Goal: Book appointment/travel/reservation

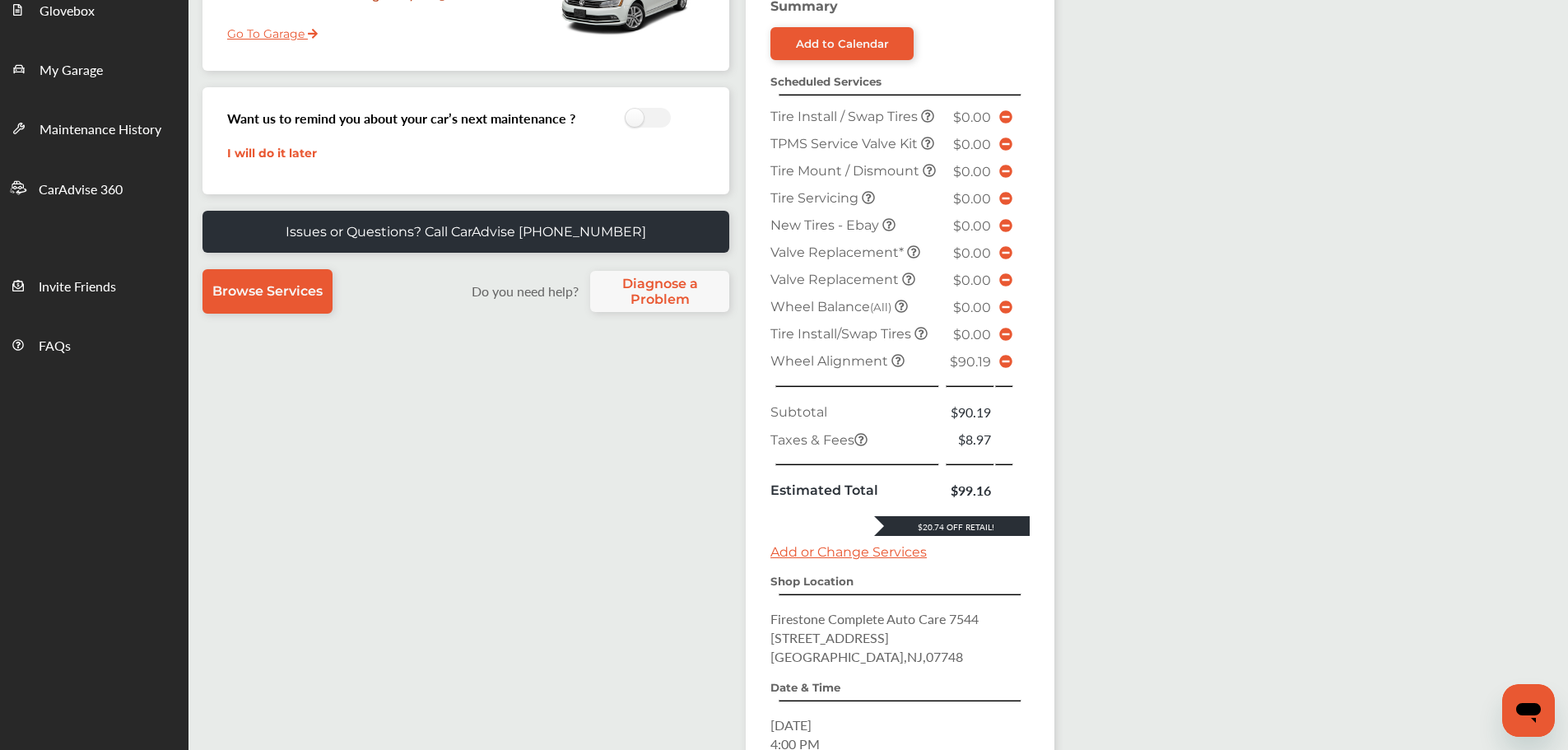
scroll to position [164, 0]
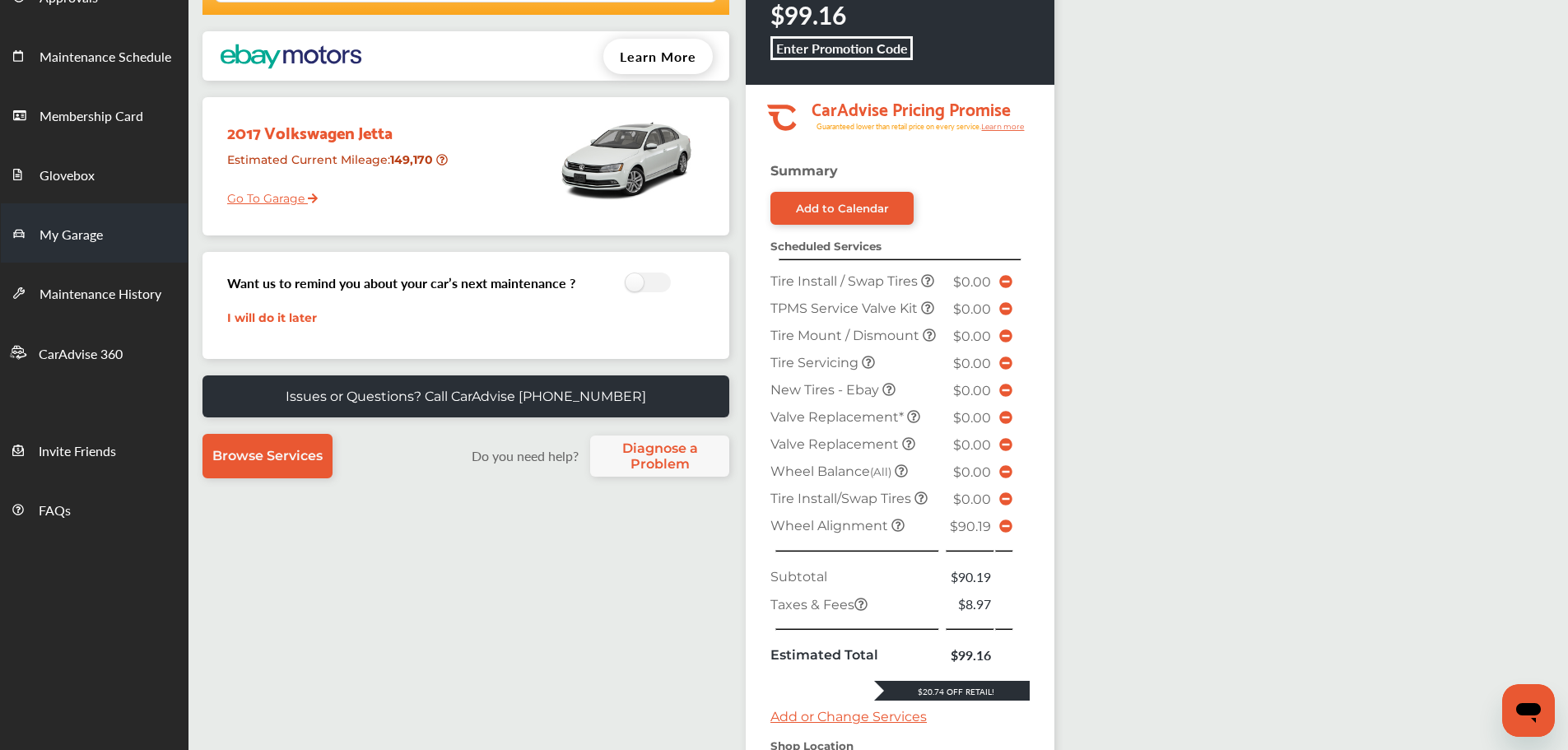
click at [99, 233] on span "My Garage" at bounding box center [71, 235] width 64 height 21
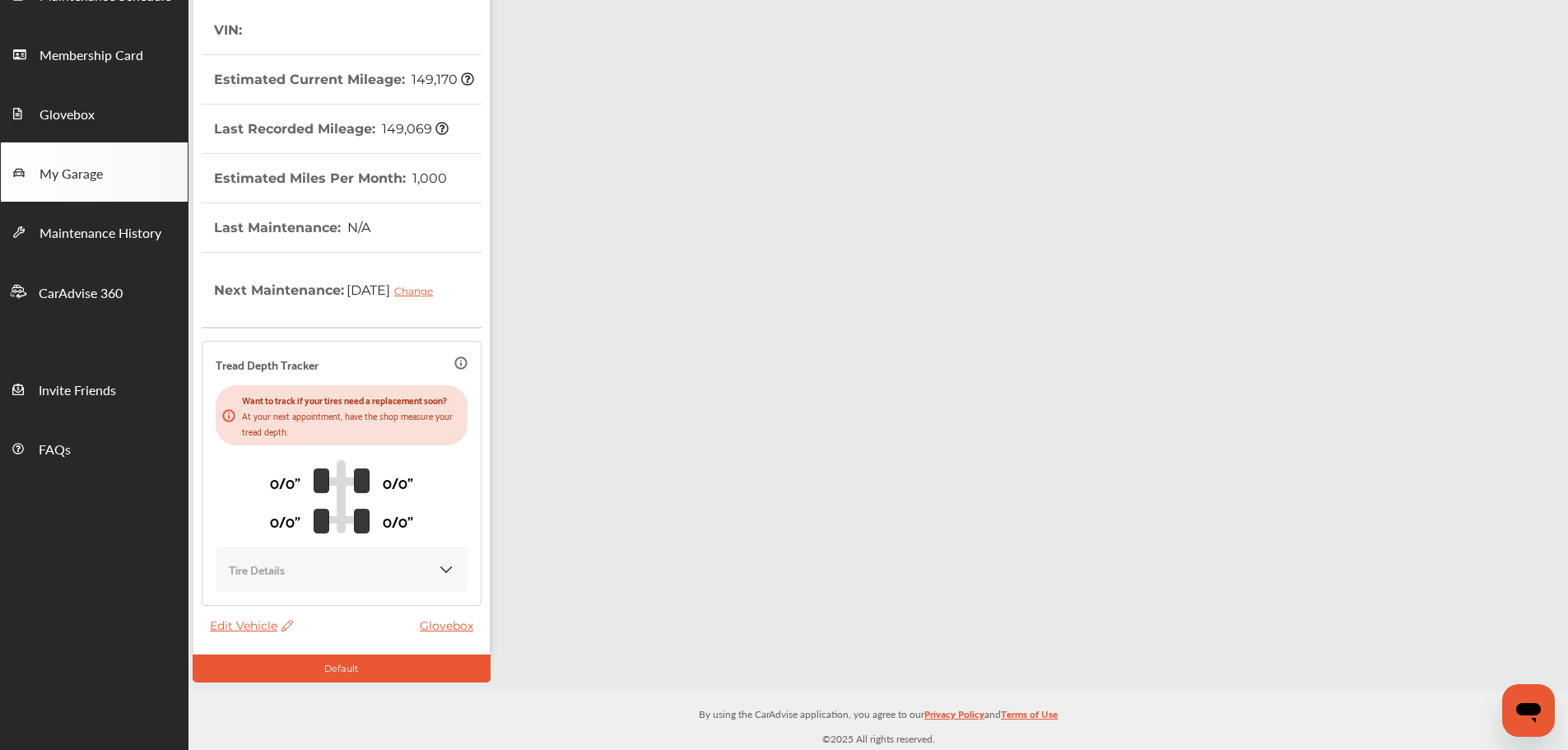
scroll to position [242, 0]
click at [239, 625] on span "Edit Vehicle" at bounding box center [251, 625] width 83 height 15
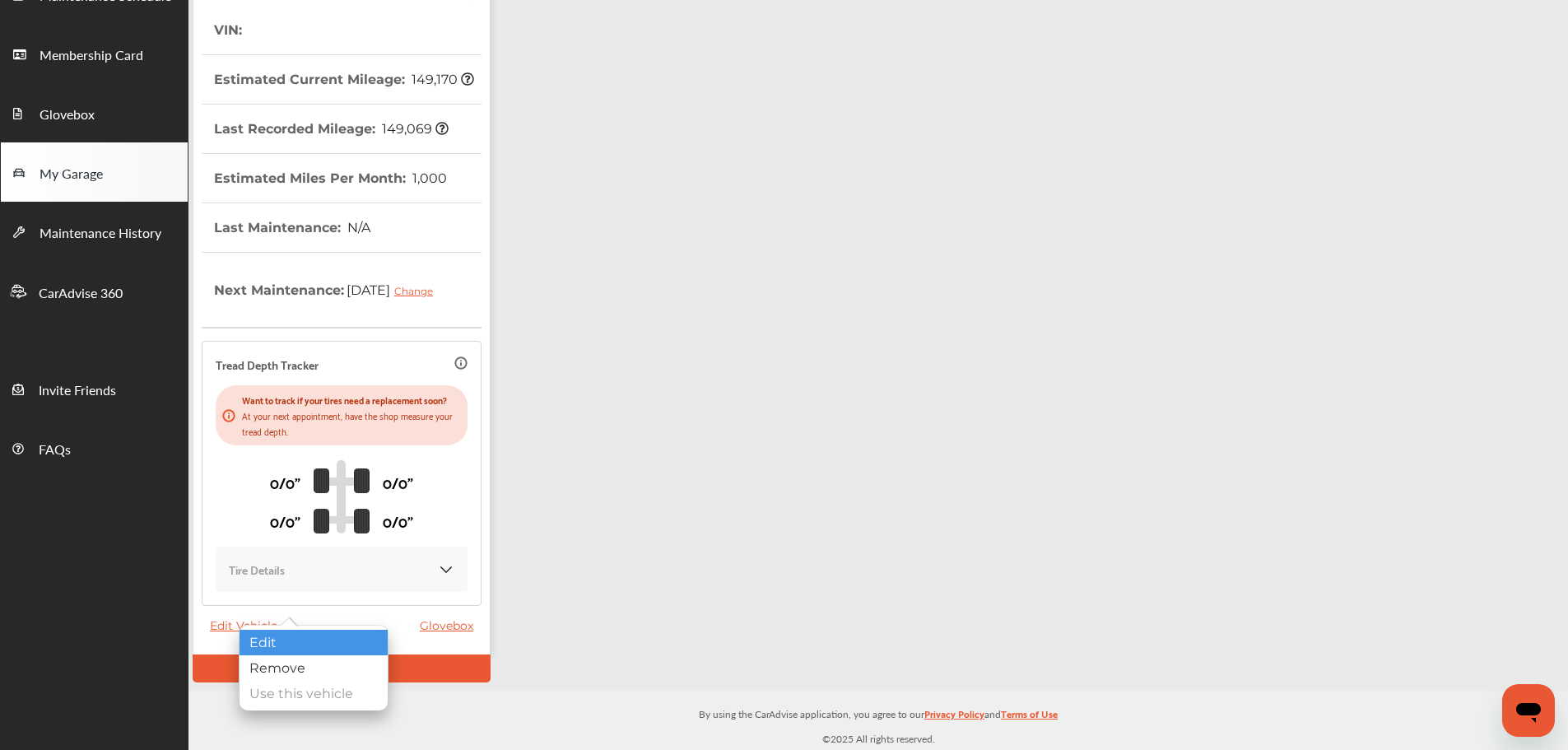
click at [295, 635] on div "Edit" at bounding box center [314, 642] width 149 height 26
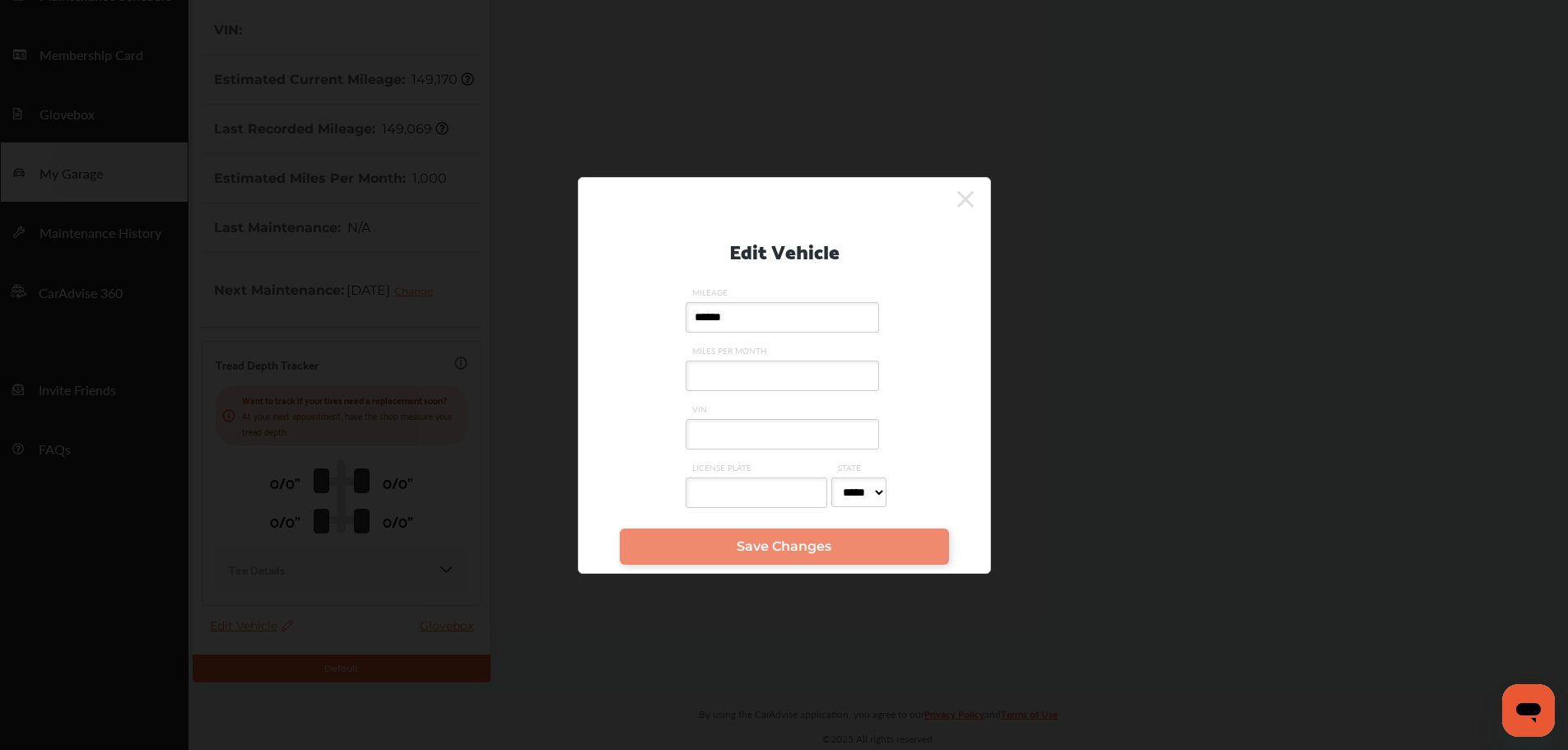
click at [748, 439] on input "VIN" at bounding box center [782, 434] width 193 height 31
paste input "**********"
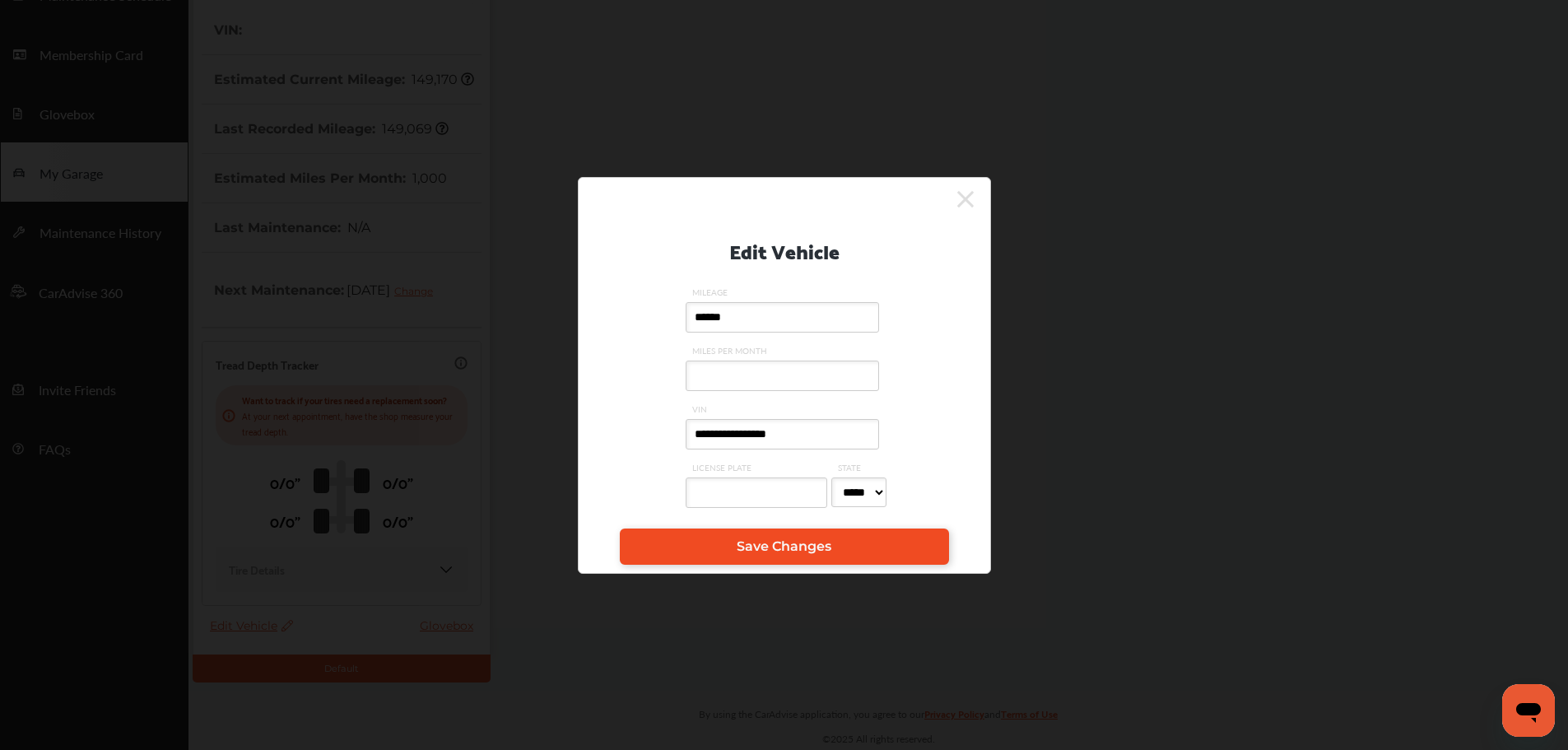
type input "**********"
click at [772, 551] on span "Save Changes" at bounding box center [784, 545] width 95 height 16
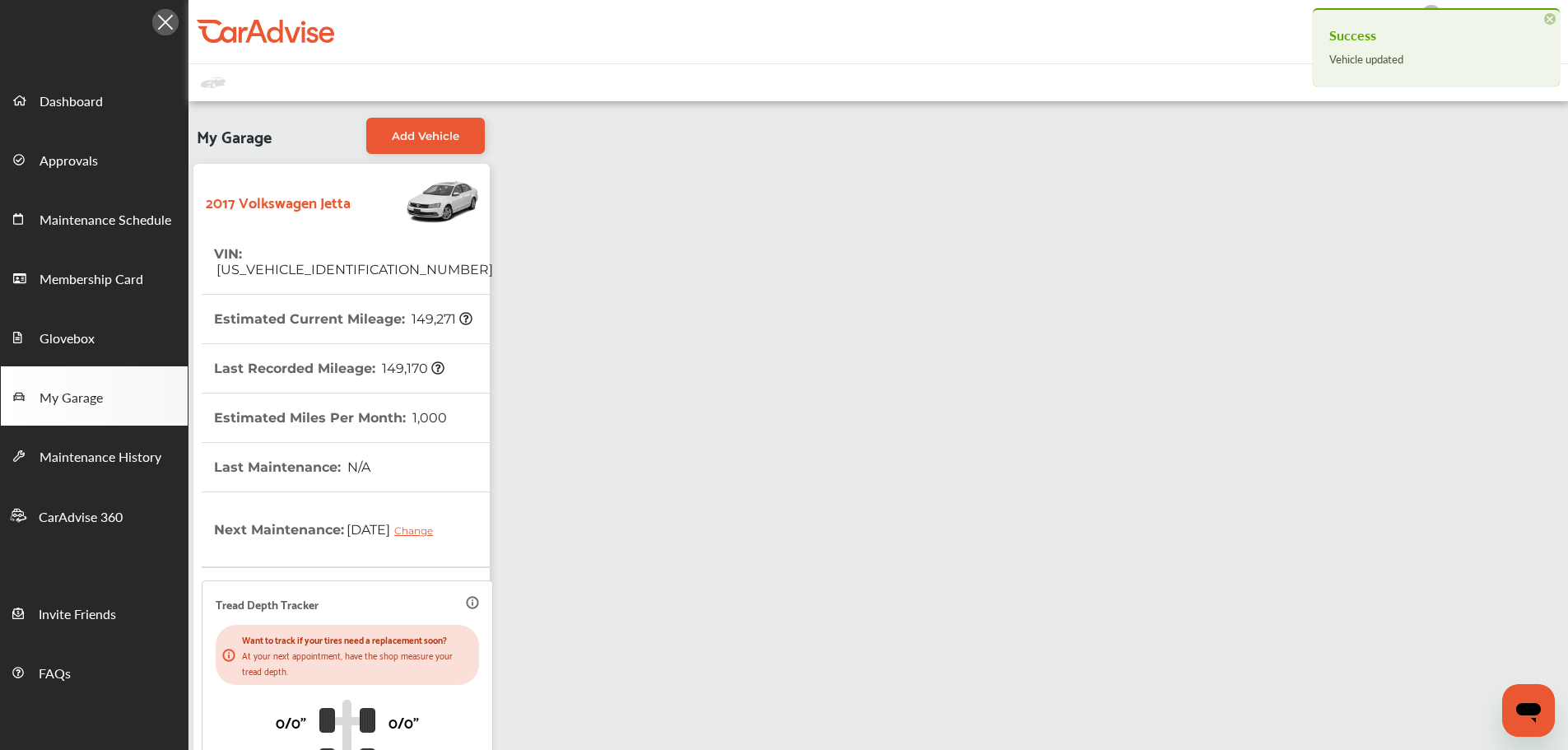
scroll to position [0, 0]
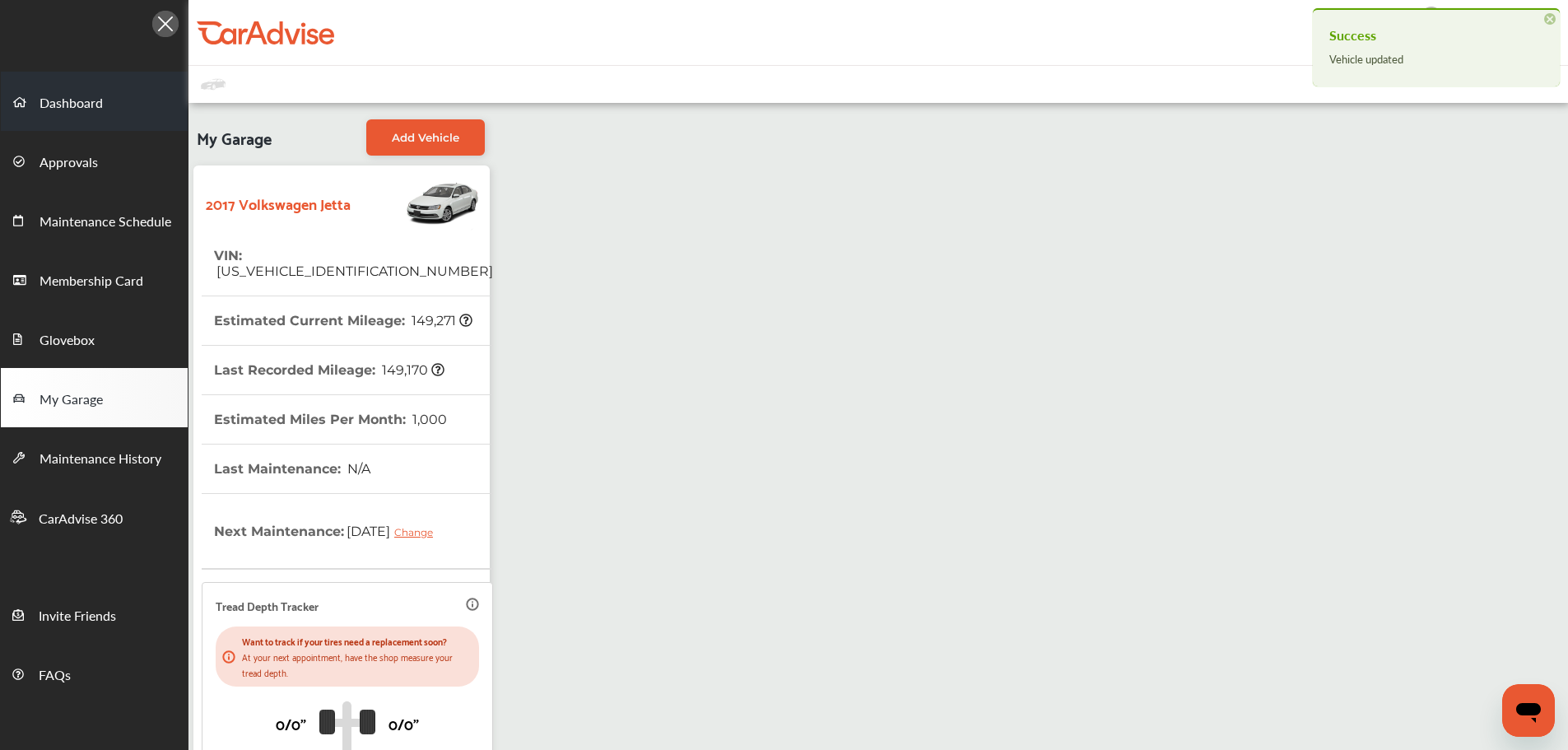
click at [134, 99] on link "Dashboard" at bounding box center [94, 101] width 187 height 59
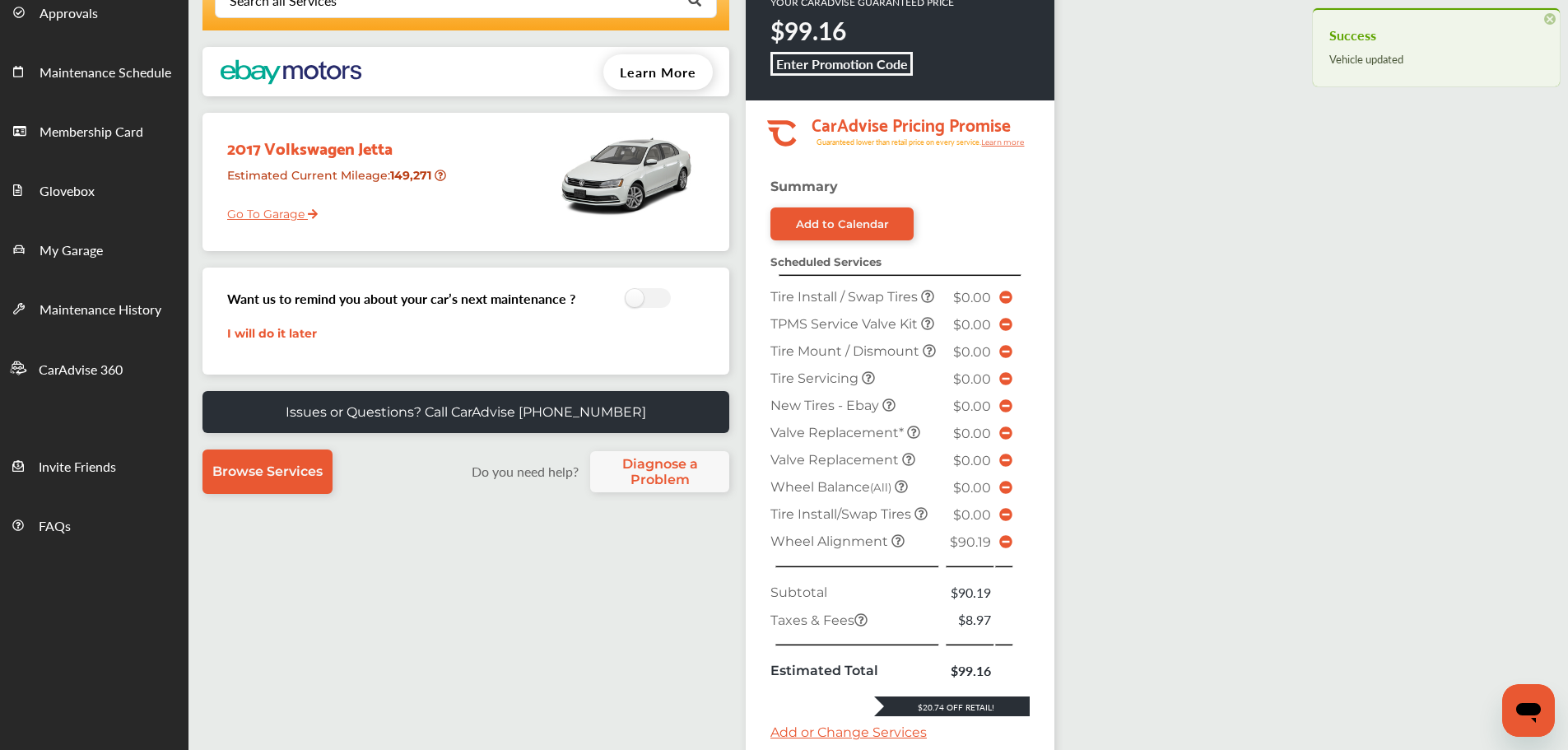
scroll to position [493, 0]
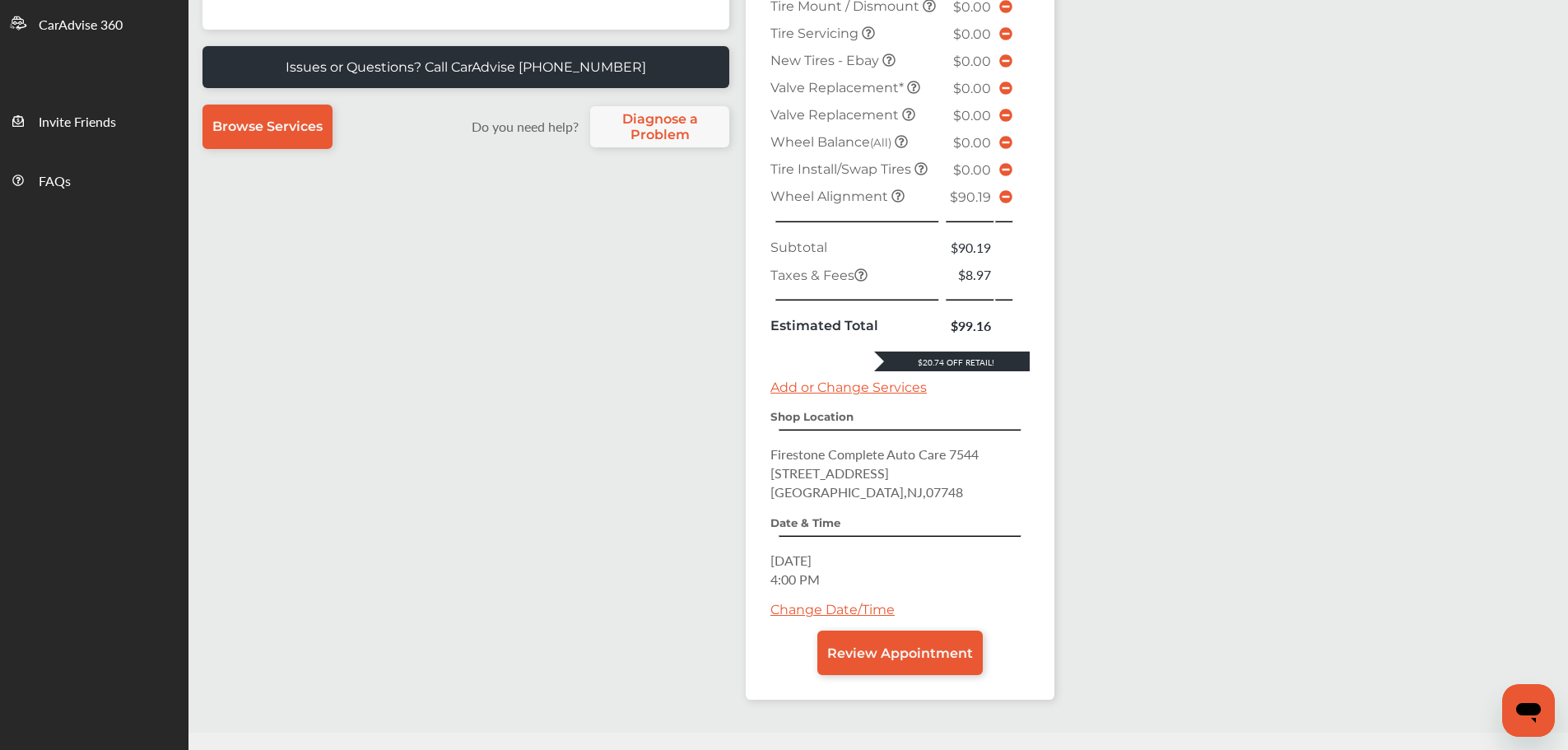
click at [857, 604] on link "Change Date/Time" at bounding box center [833, 609] width 125 height 16
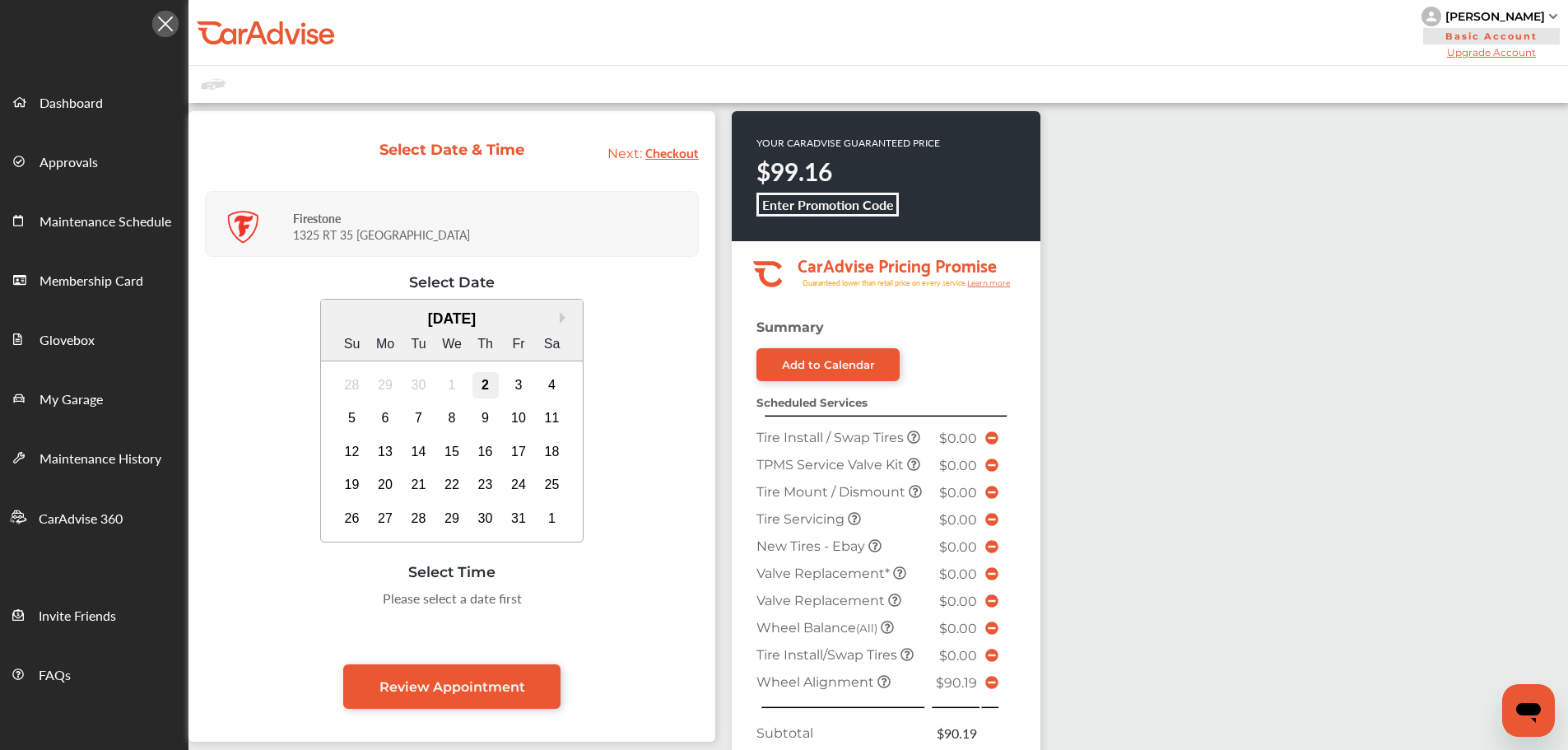
click at [484, 383] on div "2" at bounding box center [486, 385] width 26 height 26
click at [517, 372] on div "3" at bounding box center [518, 385] width 26 height 26
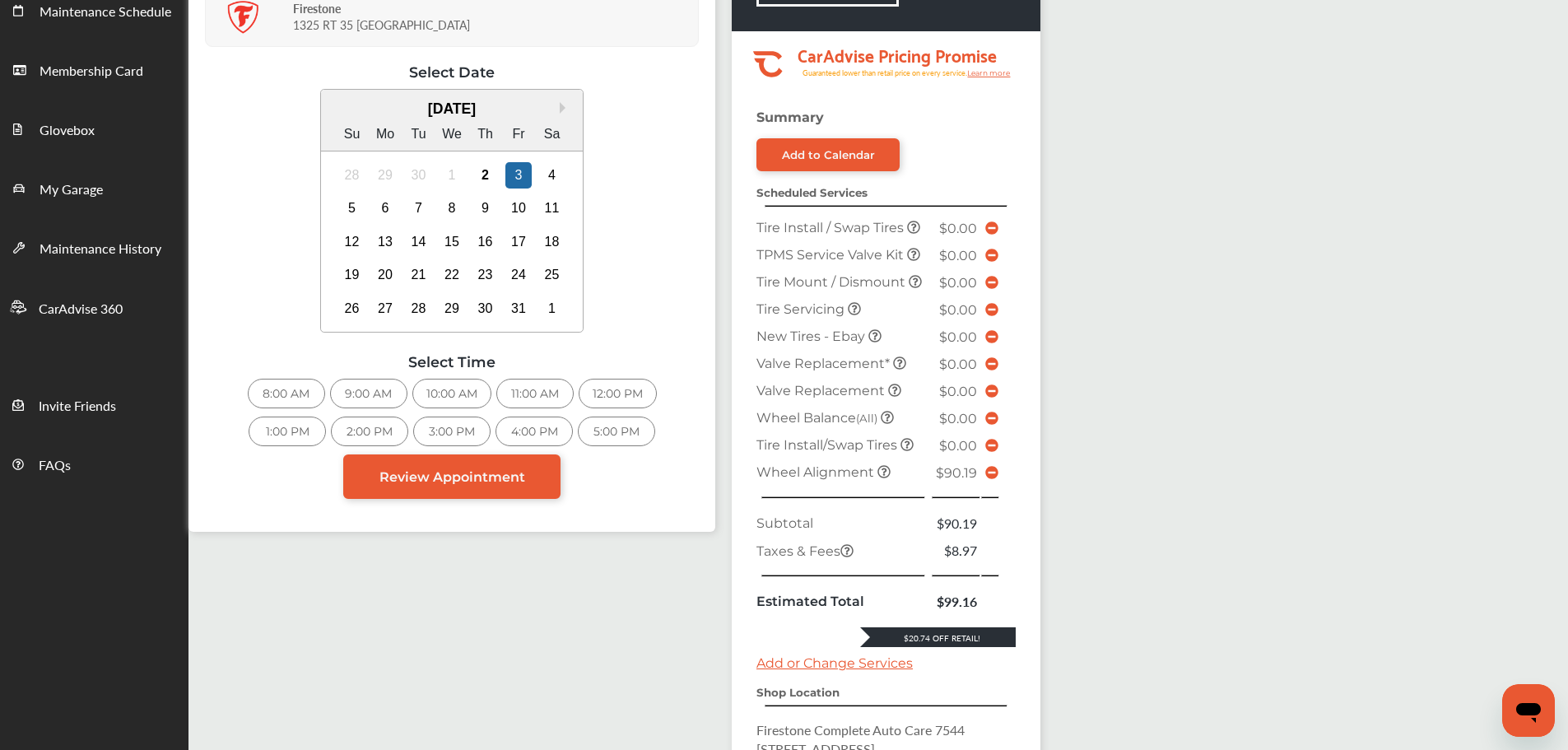
scroll to position [247, 0]
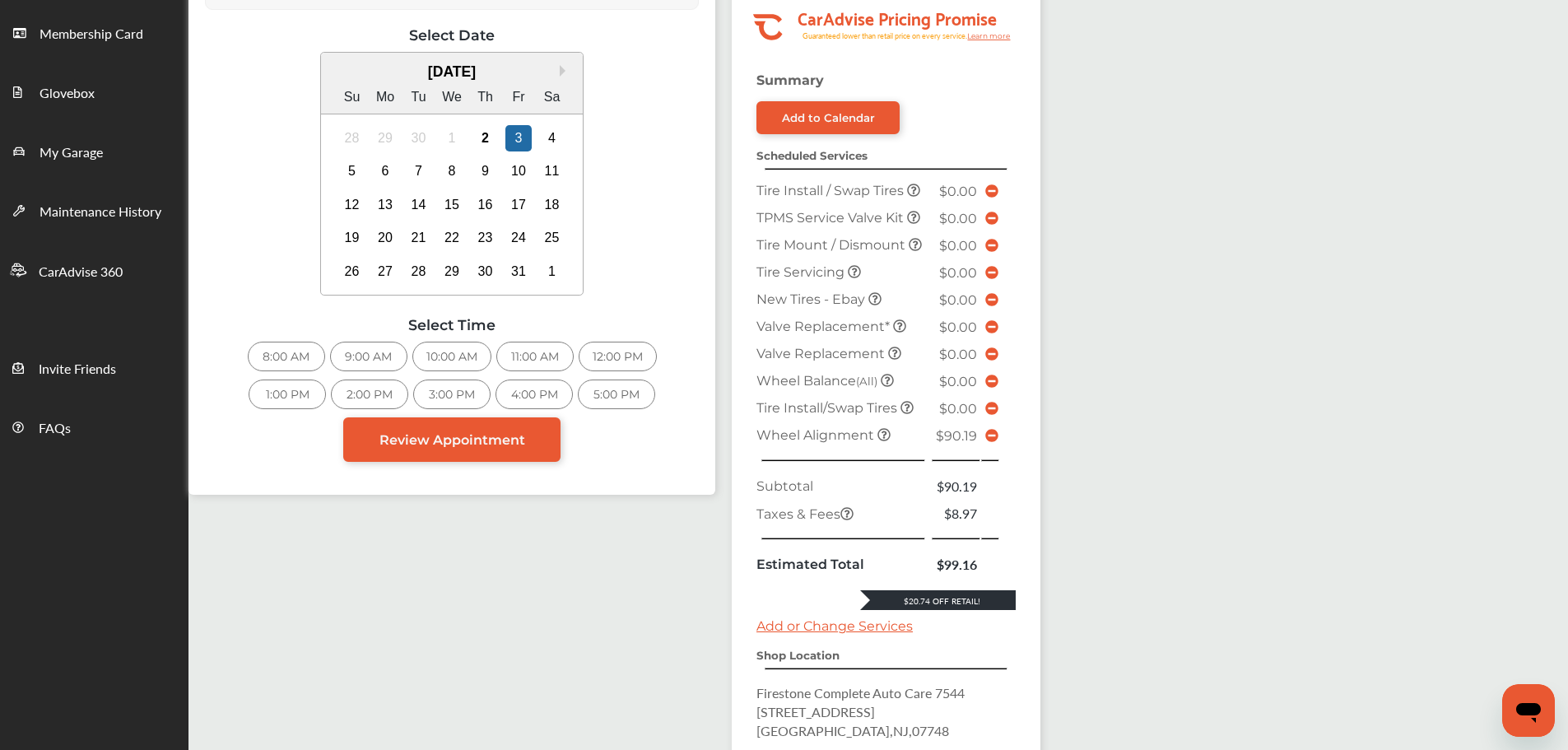
click at [386, 389] on div "2:00 PM" at bounding box center [370, 394] width 78 height 30
click at [522, 446] on span "Review Appointment" at bounding box center [452, 440] width 146 height 16
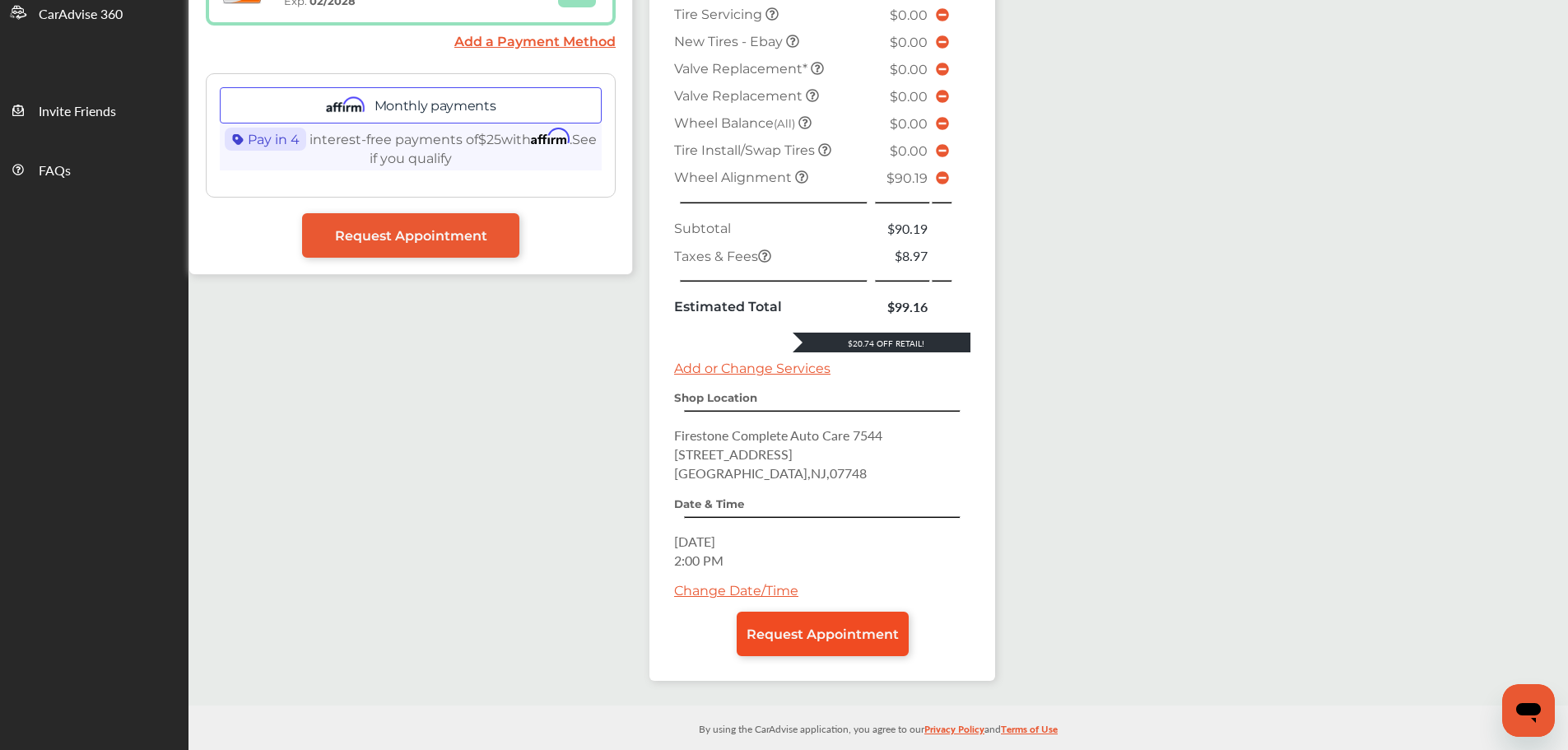
scroll to position [519, 0]
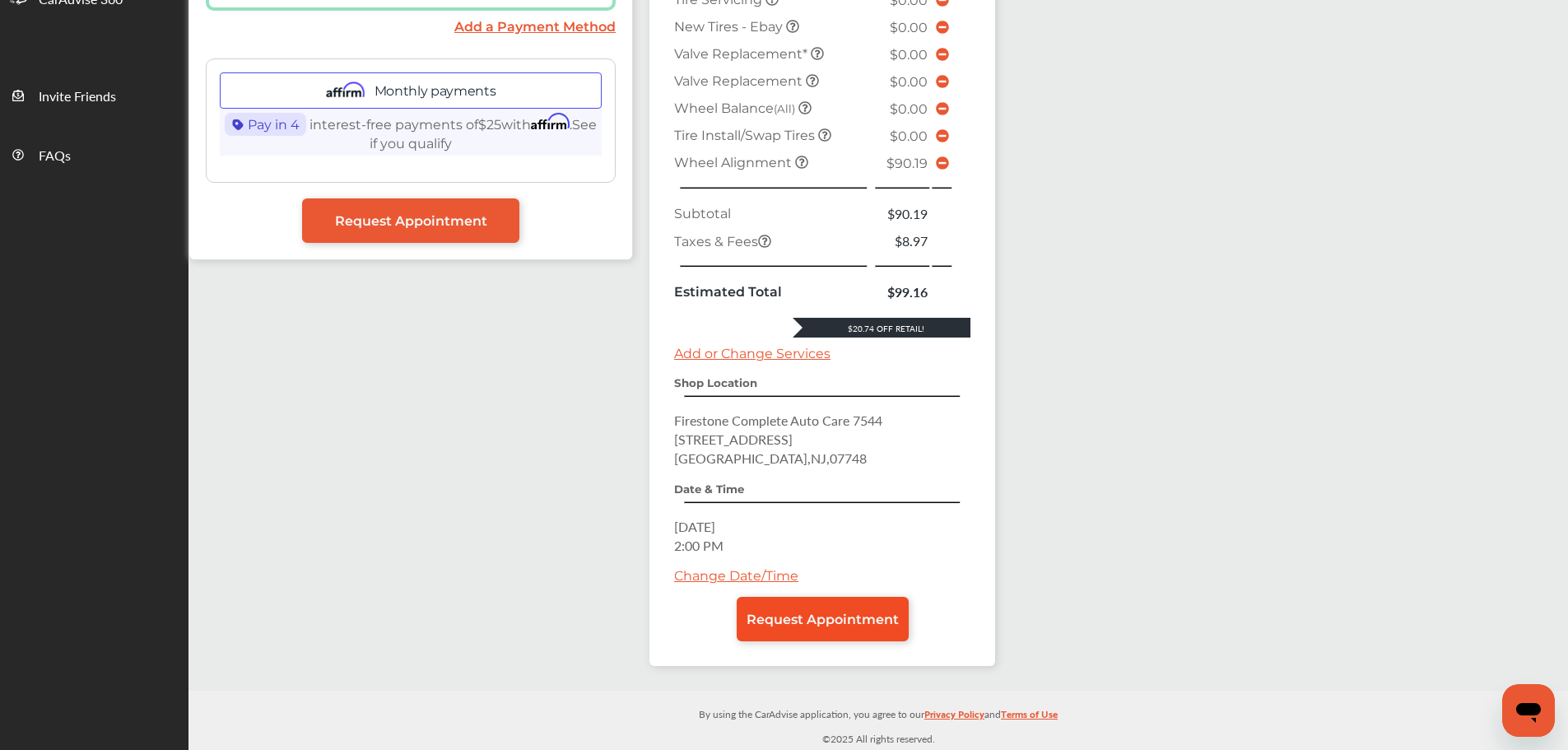
click at [833, 625] on span "Request Appointment" at bounding box center [823, 619] width 153 height 16
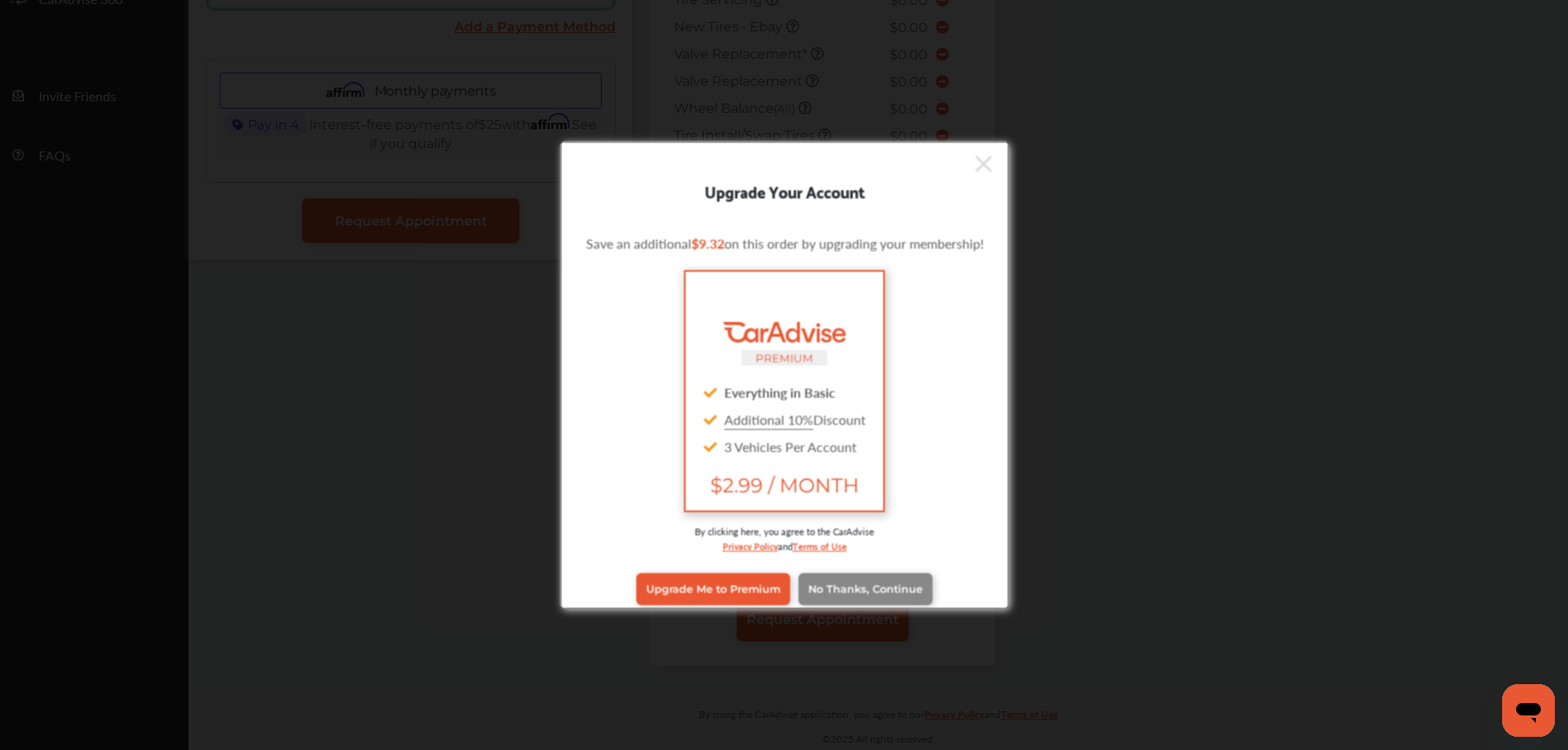
click at [823, 589] on span "No Thanks, Continue" at bounding box center [864, 588] width 115 height 12
